Goal: Check status: Check status

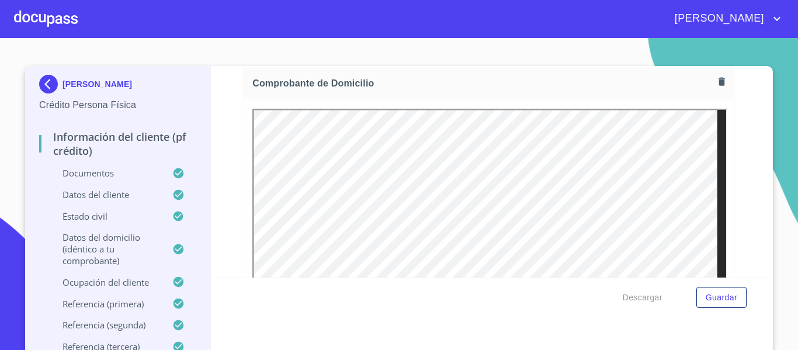
scroll to position [351, 0]
click at [63, 20] on div at bounding box center [46, 18] width 64 height 37
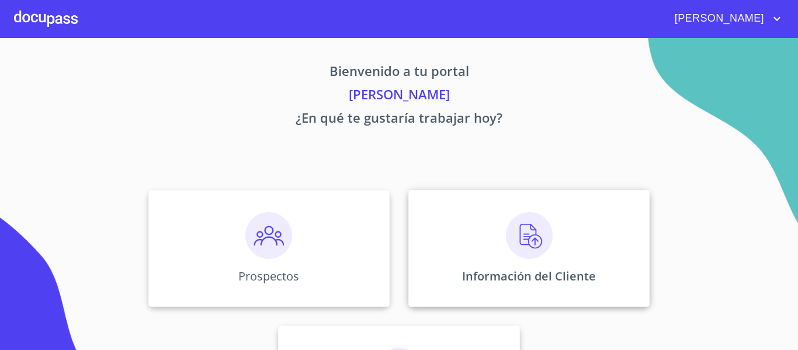
click at [518, 237] on img at bounding box center [529, 235] width 47 height 47
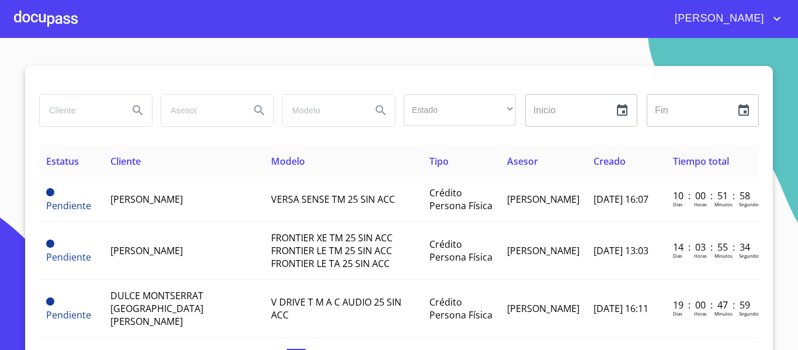
click at [48, 28] on div at bounding box center [46, 18] width 64 height 37
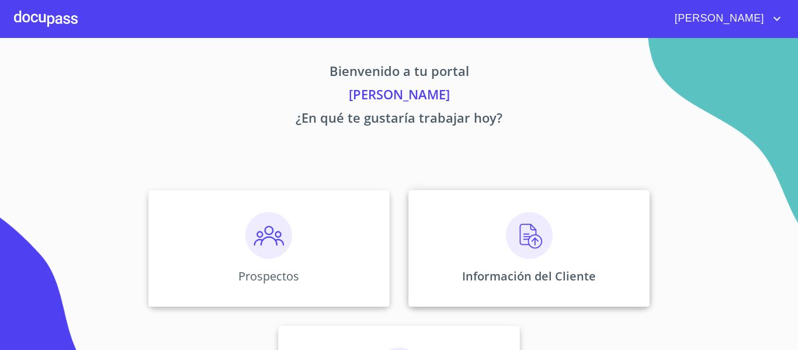
click at [508, 235] on img at bounding box center [529, 235] width 47 height 47
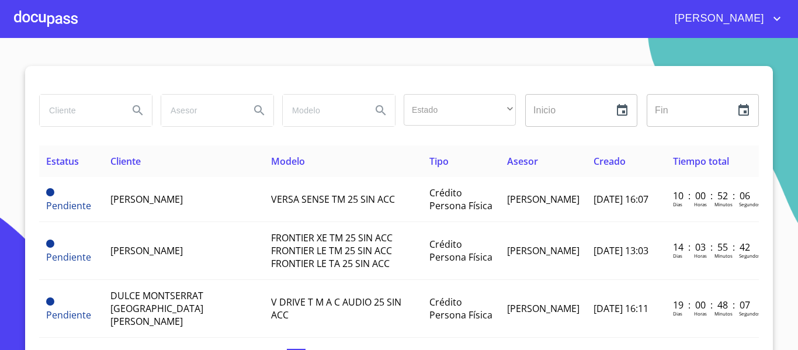
click at [98, 113] on input "search" at bounding box center [79, 111] width 79 height 32
type input "[PERSON_NAME] [PERSON_NAME]"
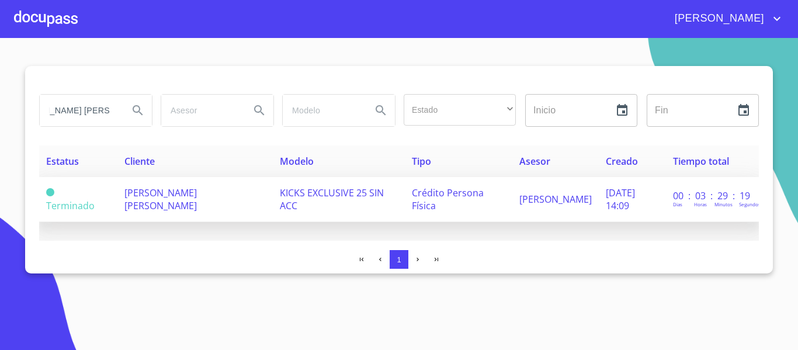
scroll to position [0, 0]
click at [154, 200] on span "[PERSON_NAME] [PERSON_NAME]" at bounding box center [160, 199] width 72 height 26
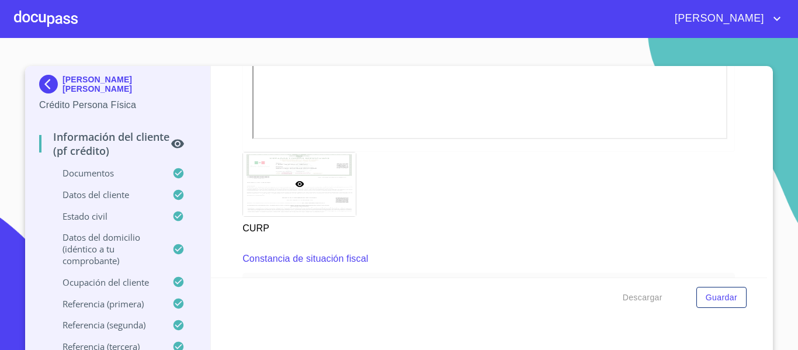
scroll to position [3155, 0]
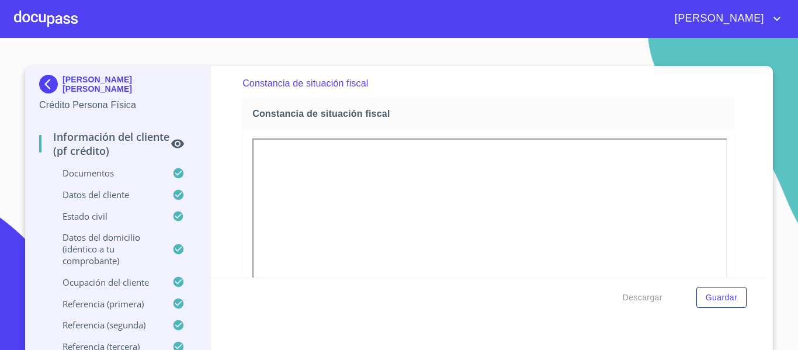
click at [673, 120] on div "Constancia de situación fiscal" at bounding box center [488, 113] width 491 height 31
click at [647, 120] on div "Constancia de situación fiscal" at bounding box center [488, 113] width 491 height 31
click at [571, 119] on div "Constancia de situación fiscal" at bounding box center [488, 113] width 491 height 31
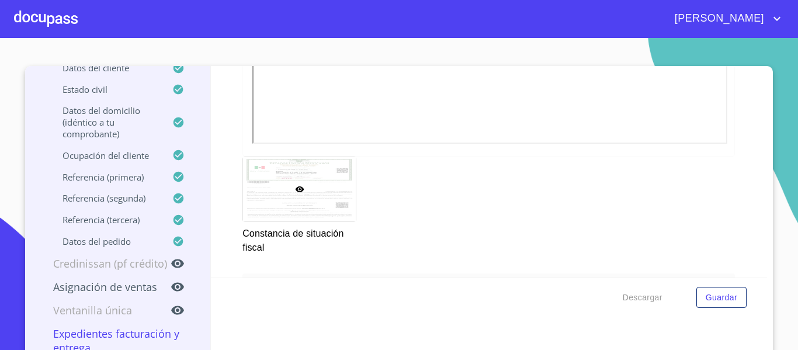
scroll to position [3447, 0]
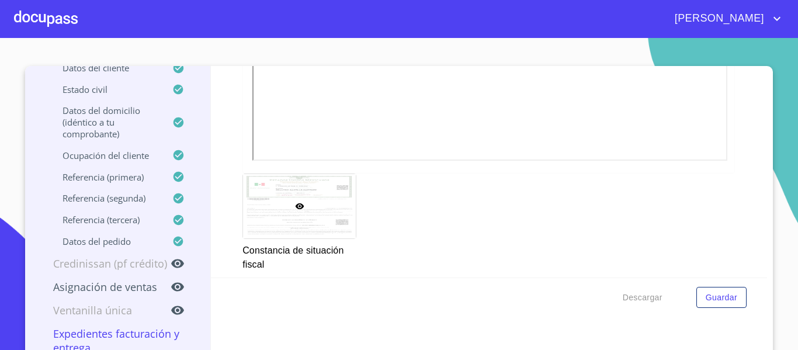
click at [337, 200] on div at bounding box center [299, 206] width 113 height 64
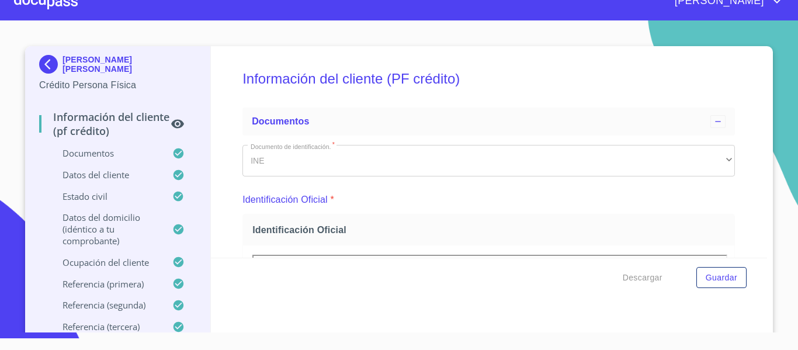
scroll to position [0, 0]
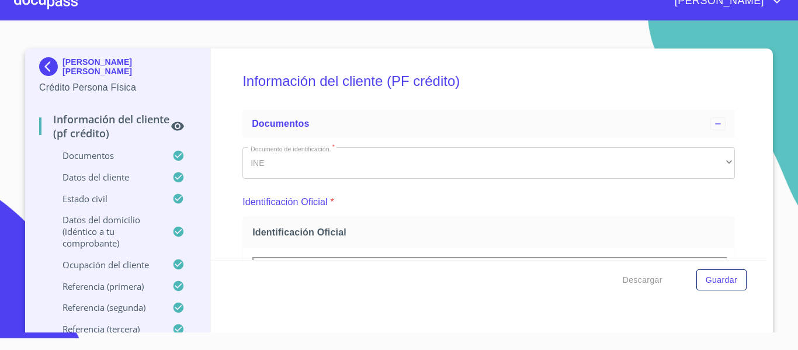
click at [98, 56] on div "[PERSON_NAME] [PERSON_NAME] Crédito Persona Física" at bounding box center [117, 75] width 157 height 55
click at [98, 64] on p "[PERSON_NAME] [PERSON_NAME]" at bounding box center [130, 66] width 134 height 19
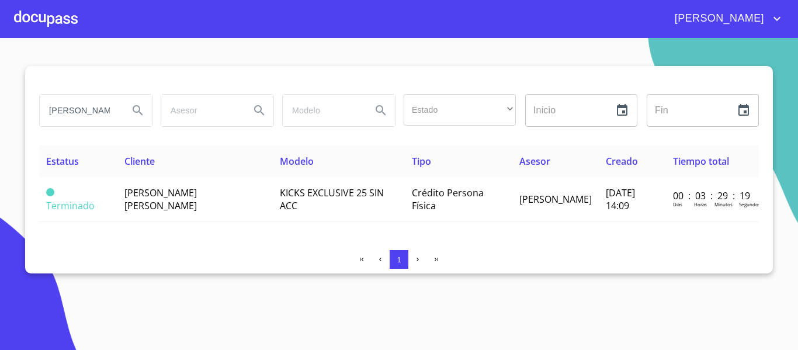
click at [92, 110] on input "[PERSON_NAME] [PERSON_NAME]" at bounding box center [79, 111] width 79 height 32
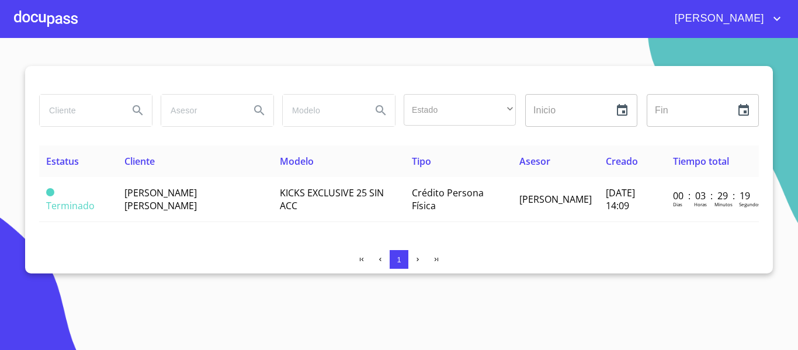
click at [53, 19] on div at bounding box center [46, 18] width 64 height 37
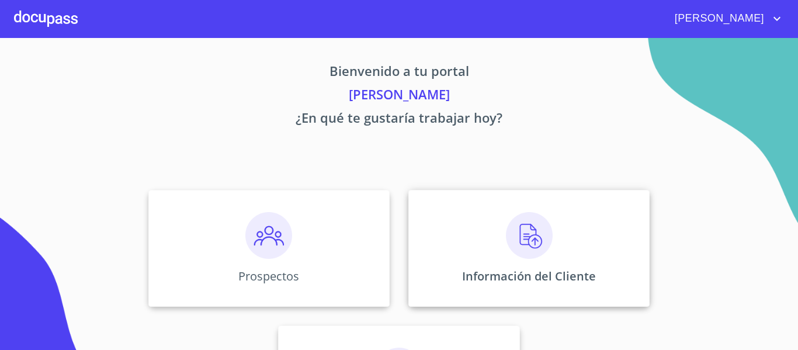
click at [520, 228] on img at bounding box center [529, 235] width 47 height 47
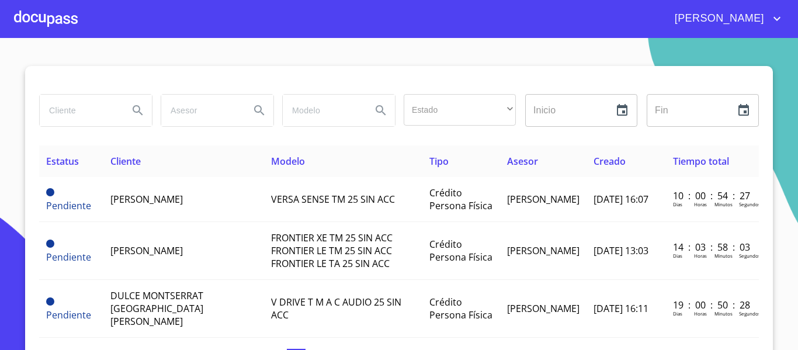
click at [68, 113] on input "search" at bounding box center [79, 111] width 79 height 32
type input "[PERSON_NAME] [PERSON_NAME]"
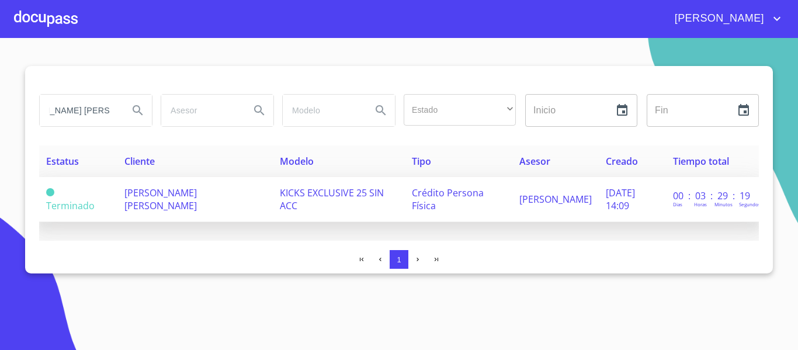
scroll to position [0, 0]
click at [141, 200] on span "[PERSON_NAME] [PERSON_NAME]" at bounding box center [160, 199] width 72 height 26
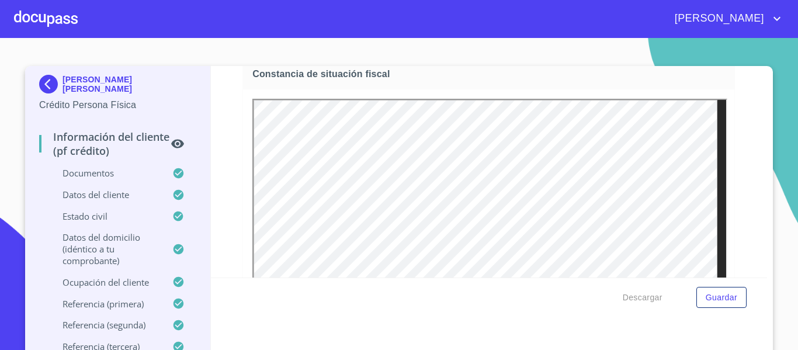
scroll to position [3213, 0]
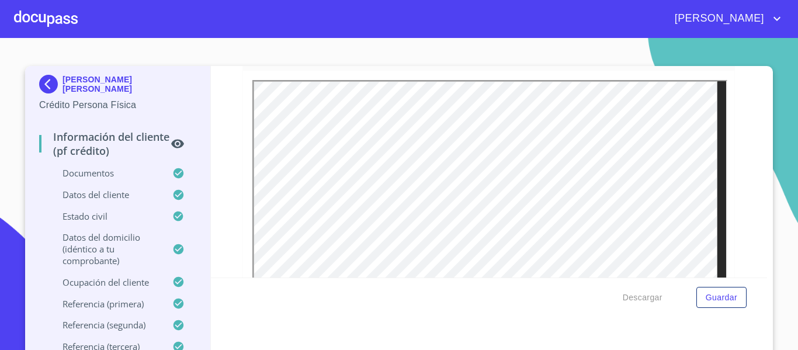
click at [696, 61] on span "Constancia de situación fiscal" at bounding box center [490, 55] width 477 height 12
click at [696, 71] on div "Constancia de situación fiscal" at bounding box center [488, 55] width 491 height 31
click at [742, 187] on div "Información del cliente (PF crédito) Documentos Documento de identificación.   …" at bounding box center [489, 171] width 557 height 211
click at [722, 130] on div "Constancia de situación fiscal" at bounding box center [488, 223] width 492 height 368
click at [504, 41] on section "[PERSON_NAME] [PERSON_NAME] Crédito Persona Física Información del cliente (PF …" at bounding box center [399, 194] width 798 height 312
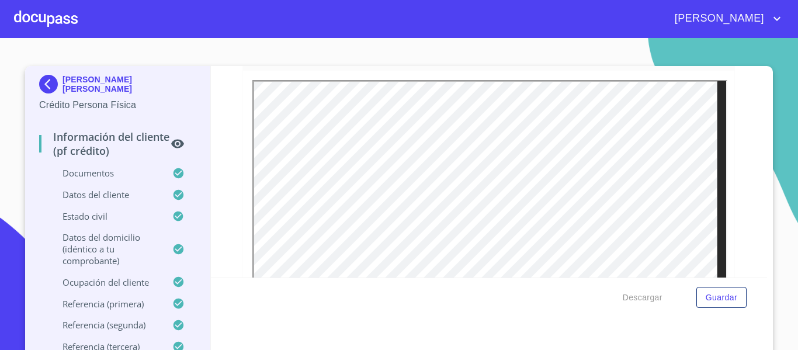
click at [501, 61] on span "Constancia de situación fiscal" at bounding box center [490, 55] width 477 height 12
click at [234, 130] on div "Información del cliente (PF crédito) Documentos Documento de identificación.   …" at bounding box center [489, 171] width 557 height 211
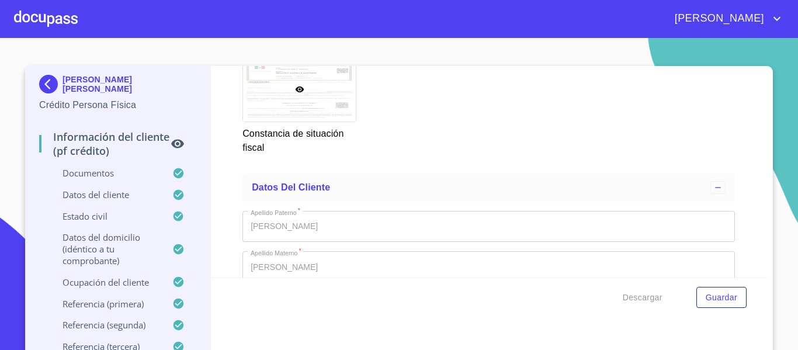
scroll to position [3505, 0]
